Goal: Find specific page/section: Find specific page/section

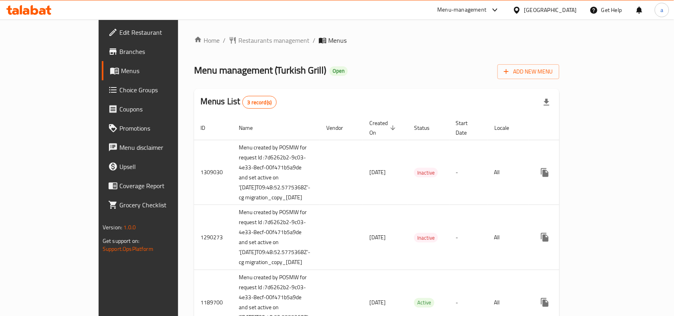
click at [561, 7] on div "Kuwait" at bounding box center [551, 10] width 53 height 9
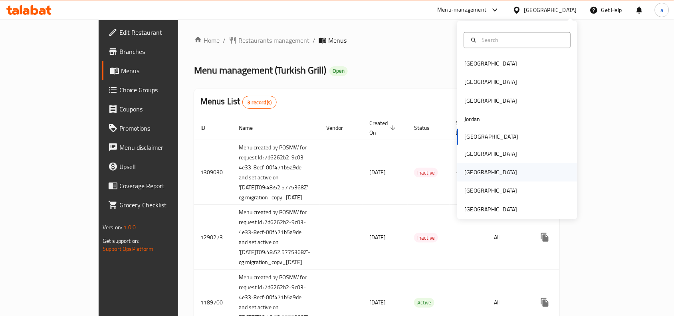
click at [481, 170] on div "Qatar" at bounding box center [518, 172] width 120 height 18
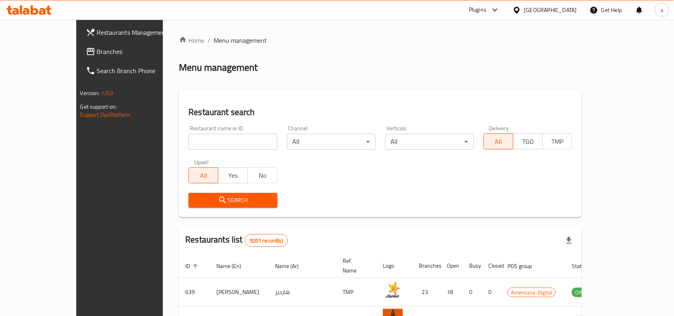
drag, startPoint x: 34, startPoint y: 52, endPoint x: 39, endPoint y: 58, distance: 7.1
click at [97, 52] on span "Branches" at bounding box center [139, 52] width 85 height 10
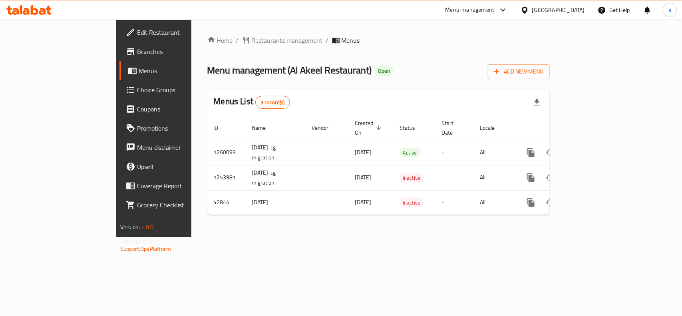
click at [574, 8] on div "Qatar" at bounding box center [558, 10] width 53 height 9
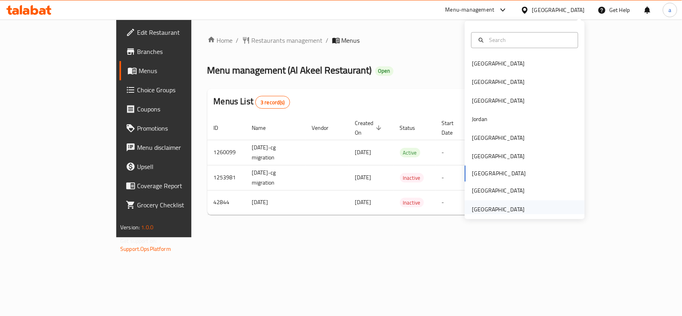
click at [507, 210] on div "[GEOGRAPHIC_DATA]" at bounding box center [498, 209] width 53 height 9
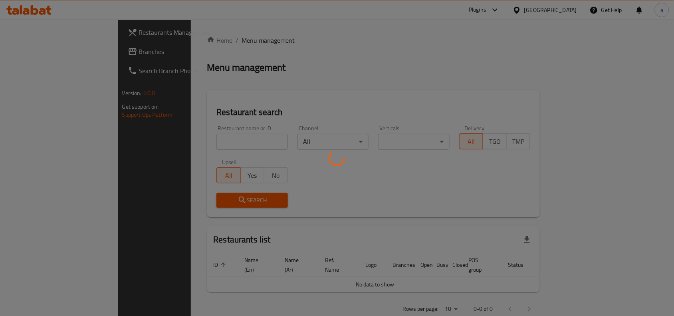
click at [41, 53] on div at bounding box center [337, 158] width 674 height 316
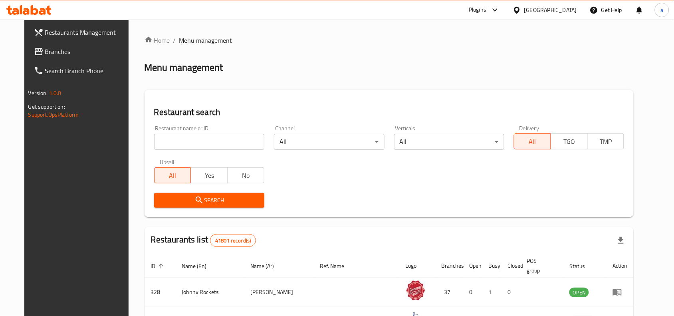
click at [51, 45] on link "Branches" at bounding box center [82, 51] width 109 height 19
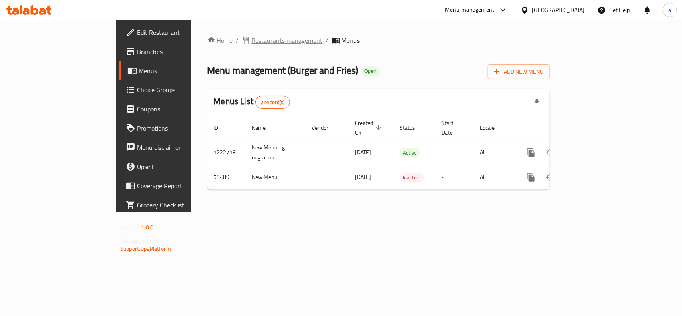
click at [252, 39] on span "Restaurants management" at bounding box center [287, 41] width 71 height 10
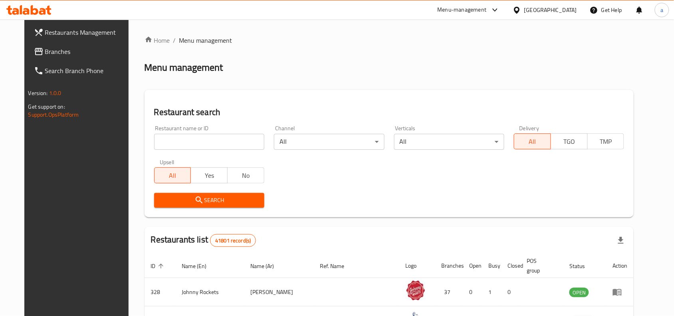
click at [45, 56] on span "Branches" at bounding box center [87, 52] width 85 height 10
